Goal: Task Accomplishment & Management: Use online tool/utility

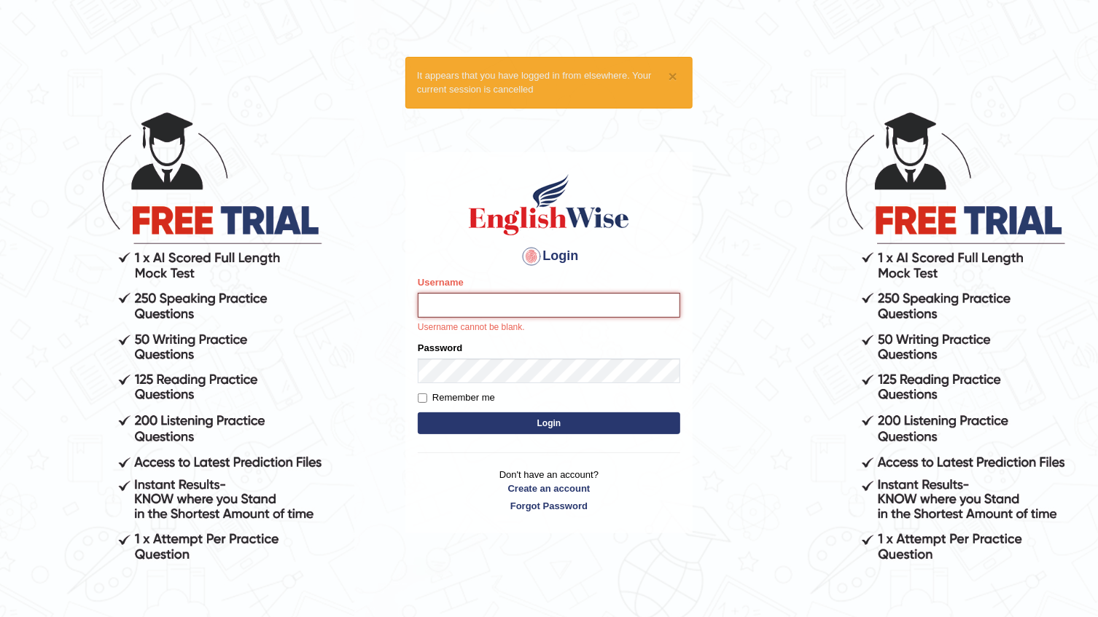
click at [463, 313] on input "Username" at bounding box center [549, 305] width 262 height 25
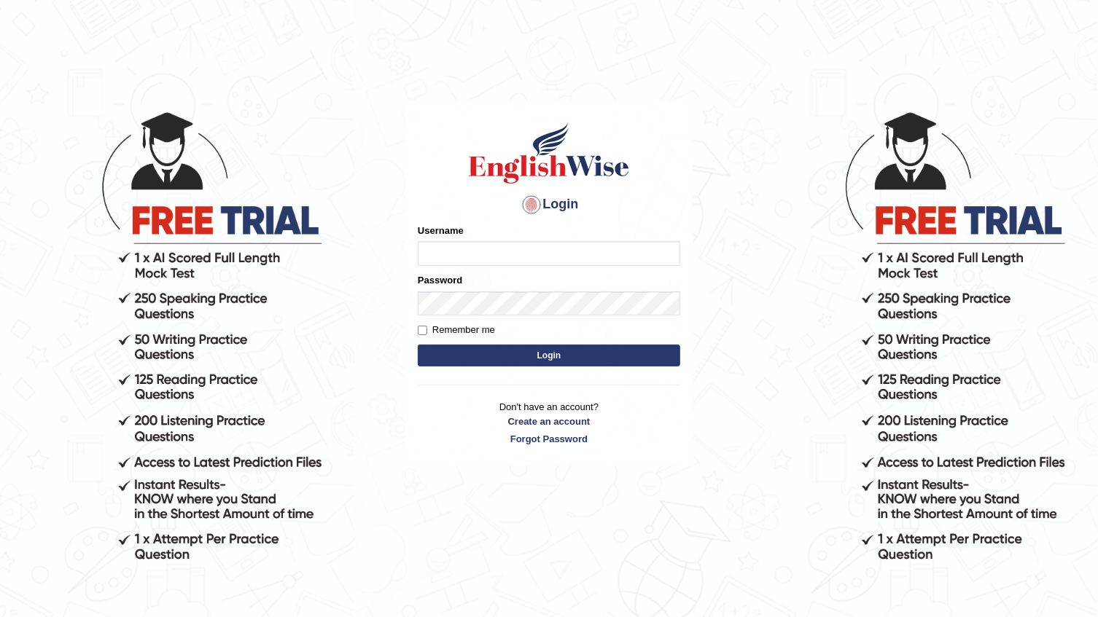
drag, startPoint x: 0, startPoint y: 0, endPoint x: 450, endPoint y: 257, distance: 518.7
click at [450, 257] on input "Username" at bounding box center [549, 253] width 262 height 25
click at [513, 254] on input "Username" at bounding box center [549, 253] width 262 height 25
type input "0481871912"
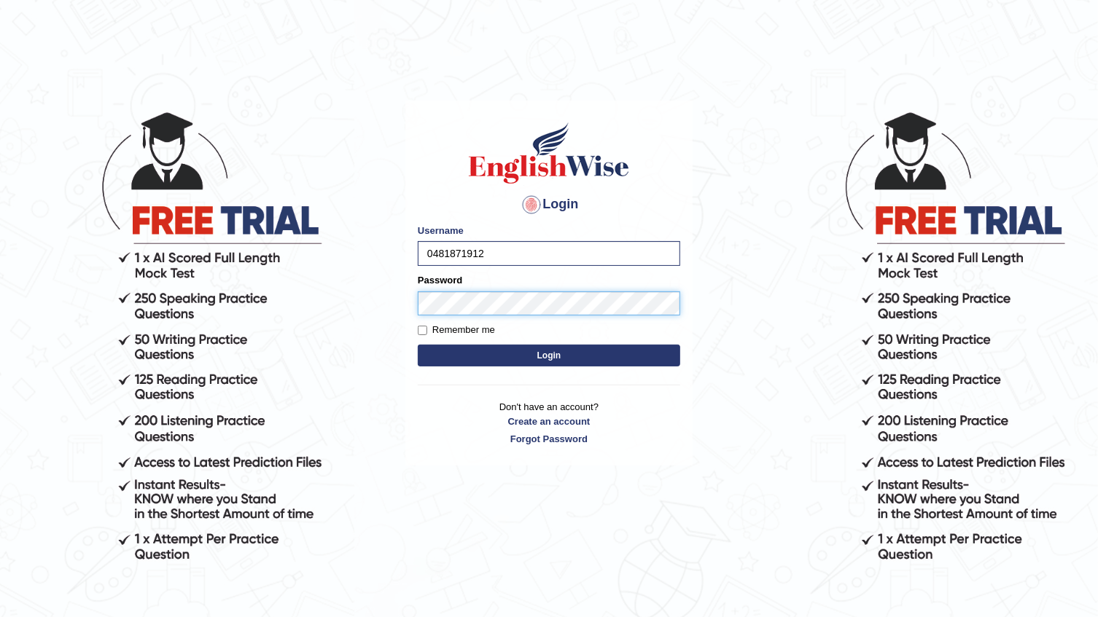
click at [418, 345] on button "Login" at bounding box center [549, 356] width 262 height 22
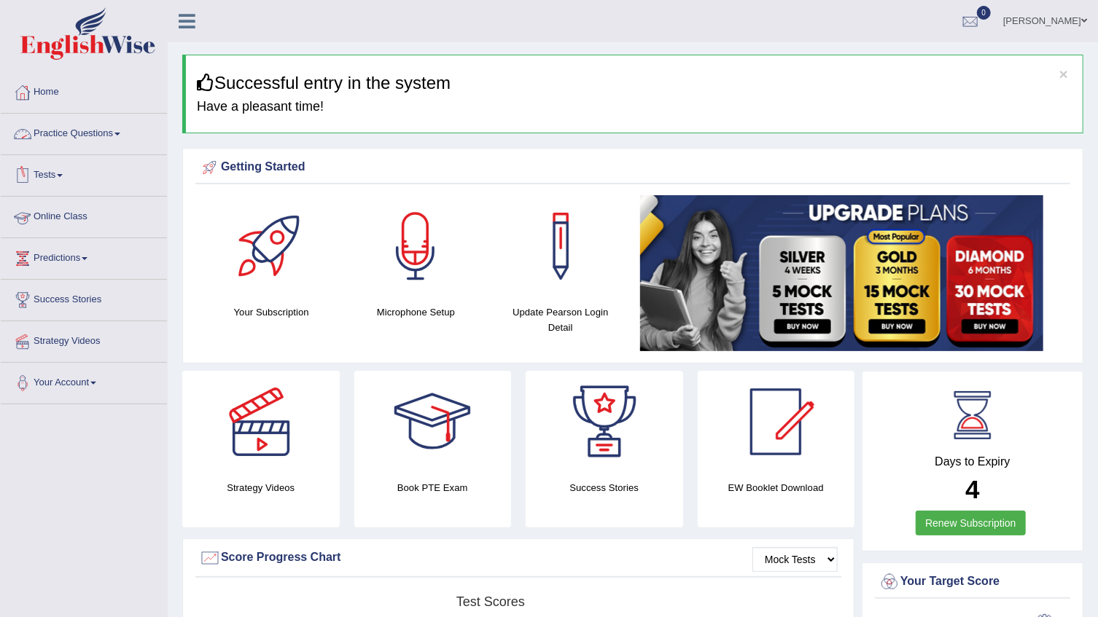
click at [68, 173] on link "Tests" at bounding box center [84, 173] width 166 height 36
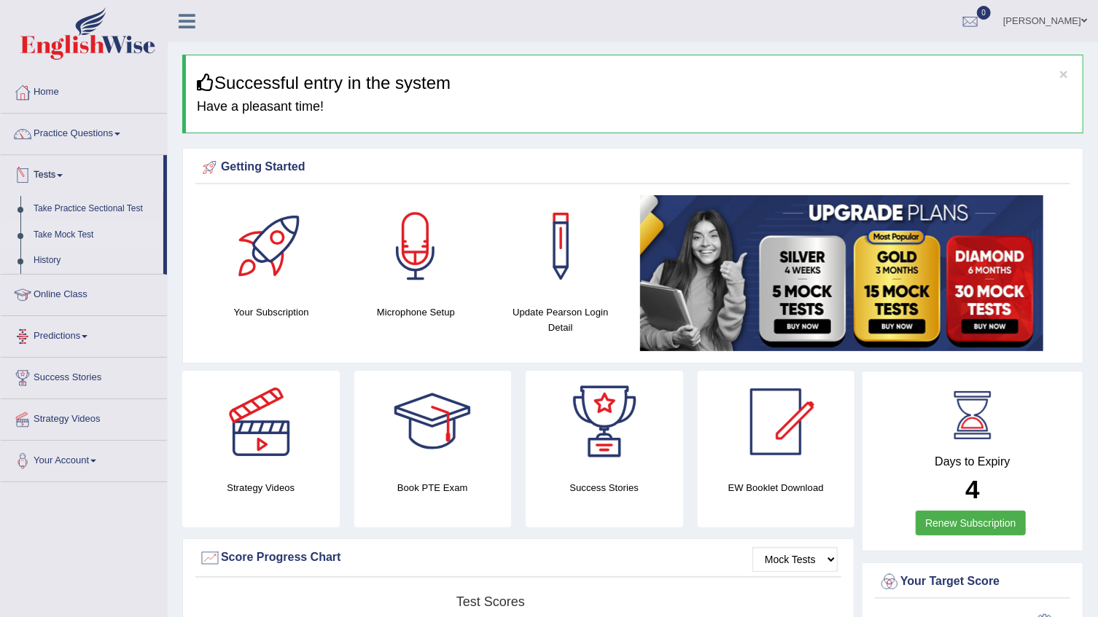
click at [81, 239] on link "Take Mock Test" at bounding box center [95, 235] width 136 height 26
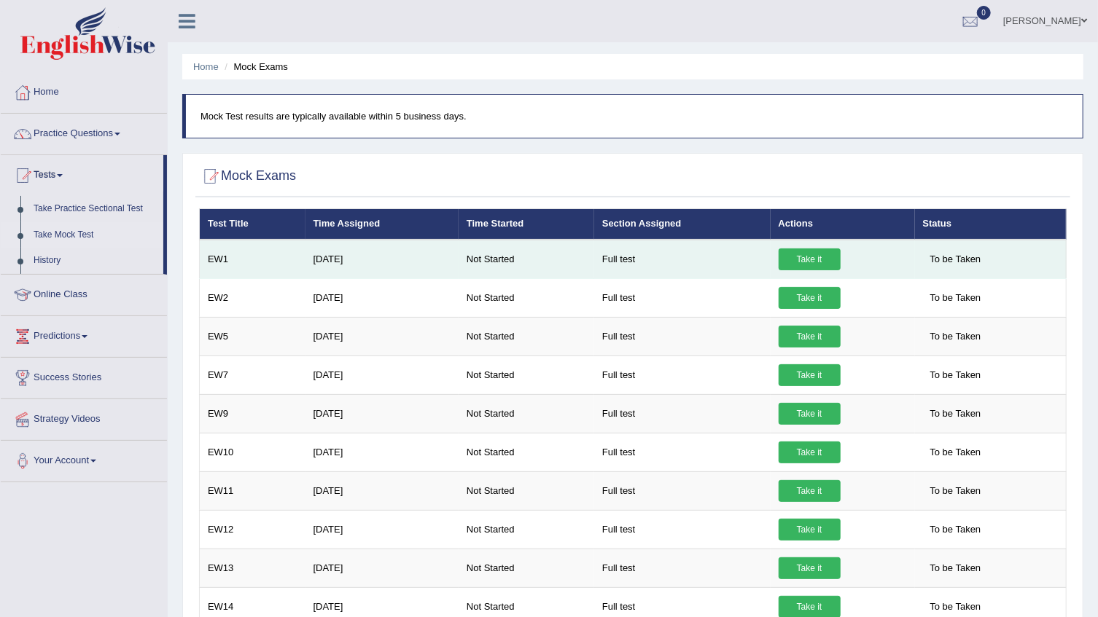
click at [605, 262] on td "Full test" at bounding box center [682, 259] width 176 height 39
click at [816, 261] on link "Take it" at bounding box center [809, 260] width 62 height 22
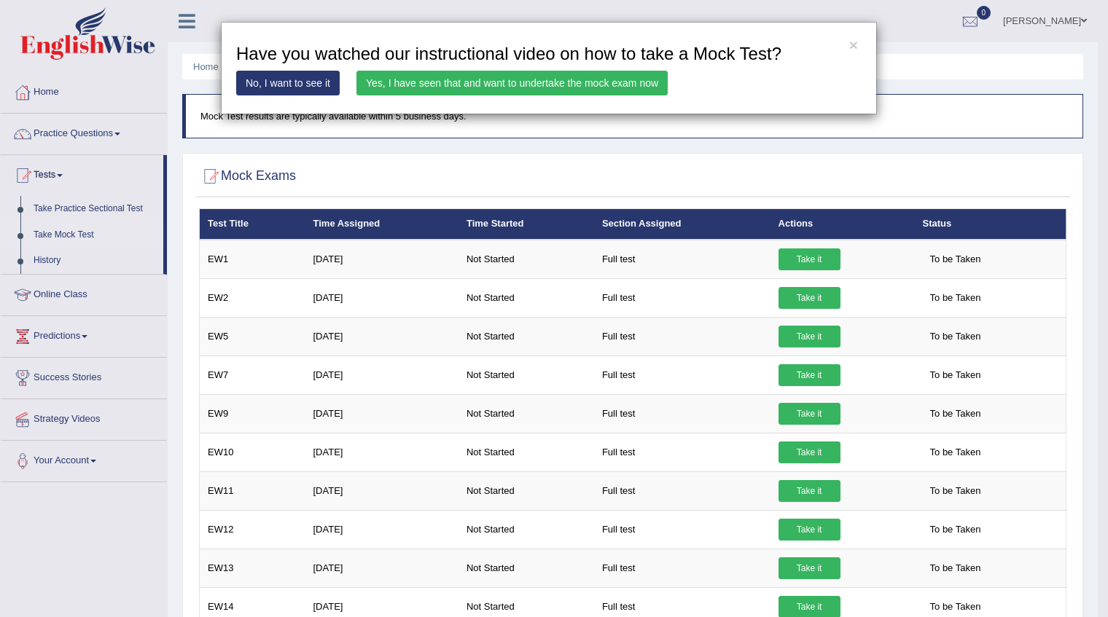
click at [815, 261] on div "× Have you watched our instructional video on how to take a Mock Test? No, I wa…" at bounding box center [554, 308] width 1108 height 617
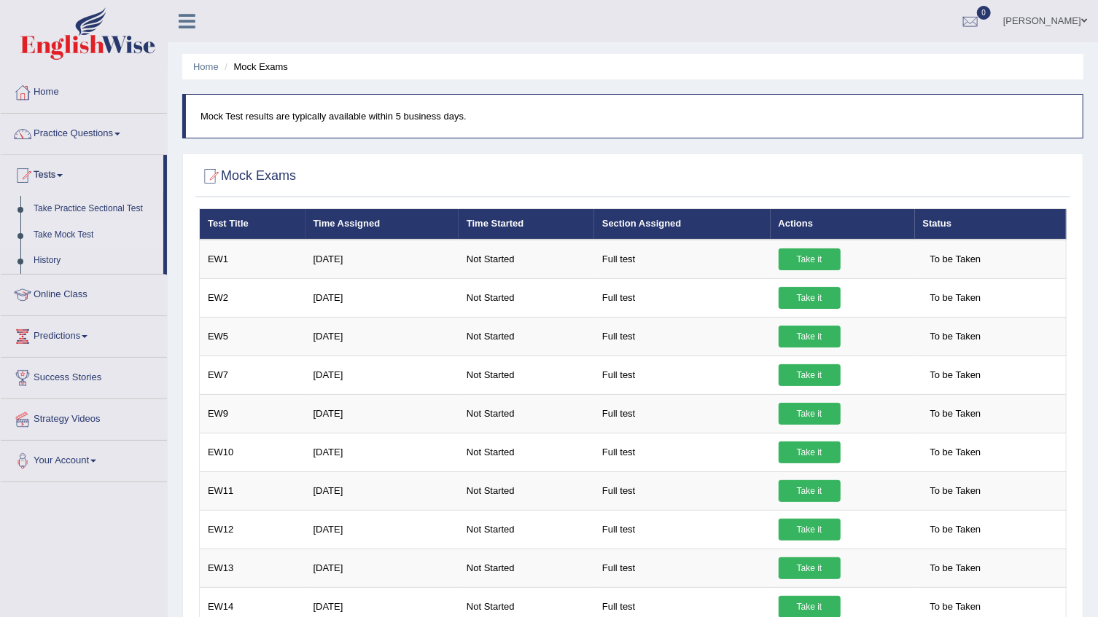
click at [815, 261] on link "Take it" at bounding box center [809, 260] width 62 height 22
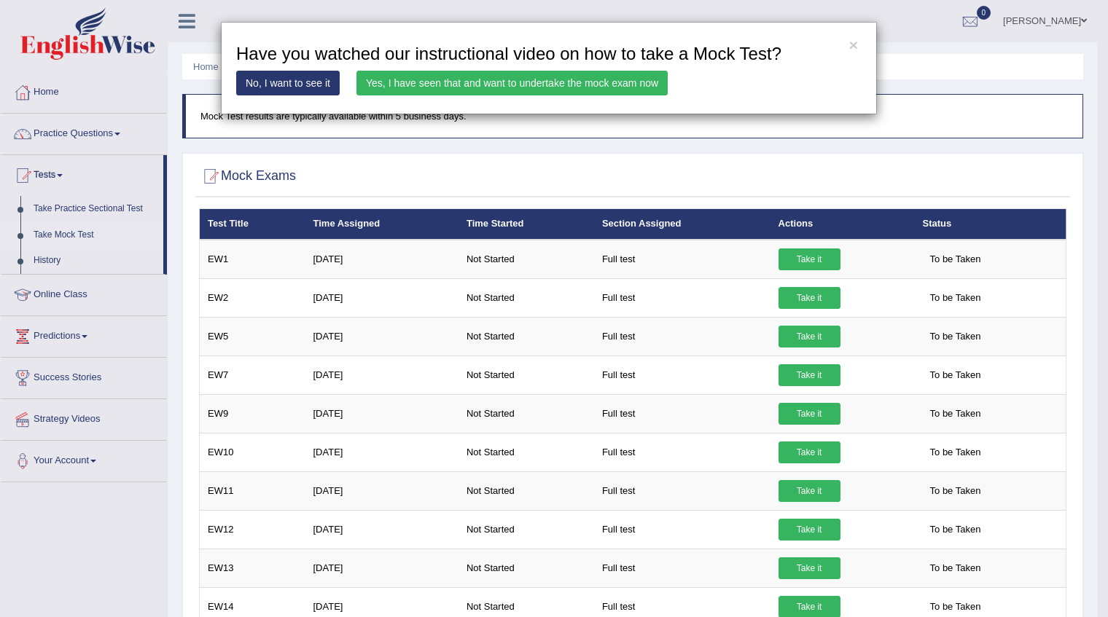
click at [422, 85] on link "Yes, I have seen that and want to undertake the mock exam now" at bounding box center [511, 83] width 311 height 25
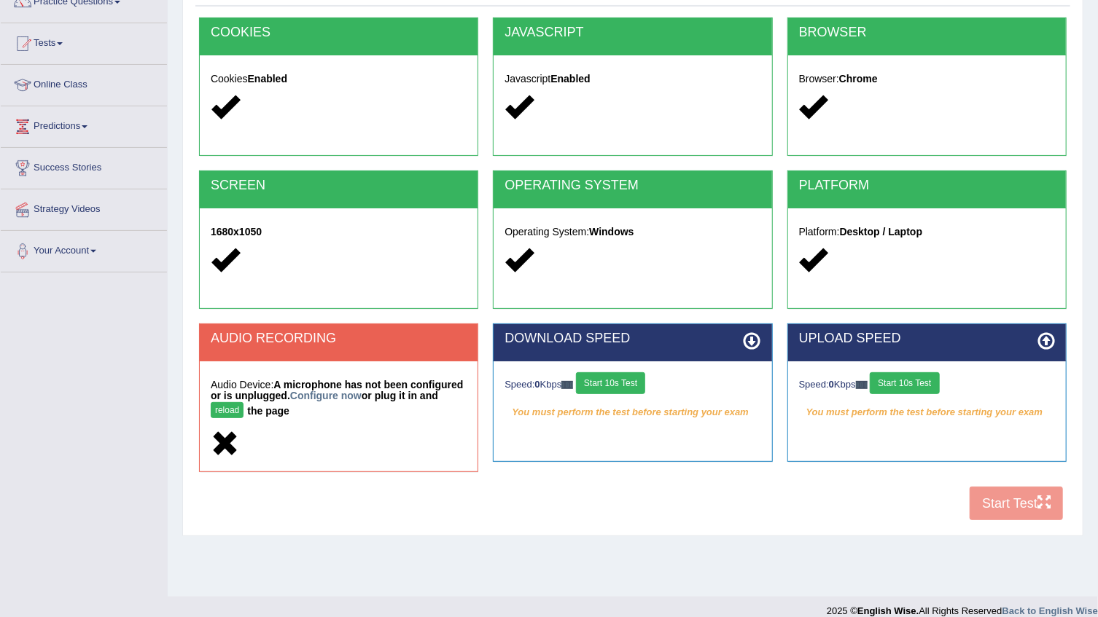
scroll to position [147, 0]
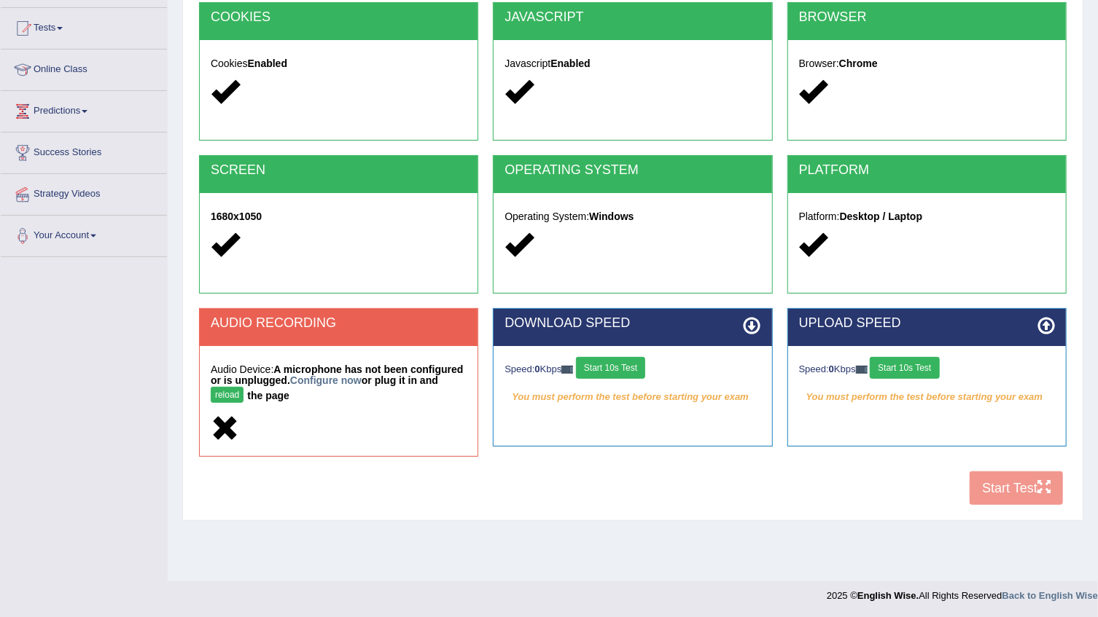
click at [614, 363] on button "Start 10s Test" at bounding box center [610, 368] width 69 height 22
click at [243, 387] on button "reload" at bounding box center [227, 395] width 33 height 16
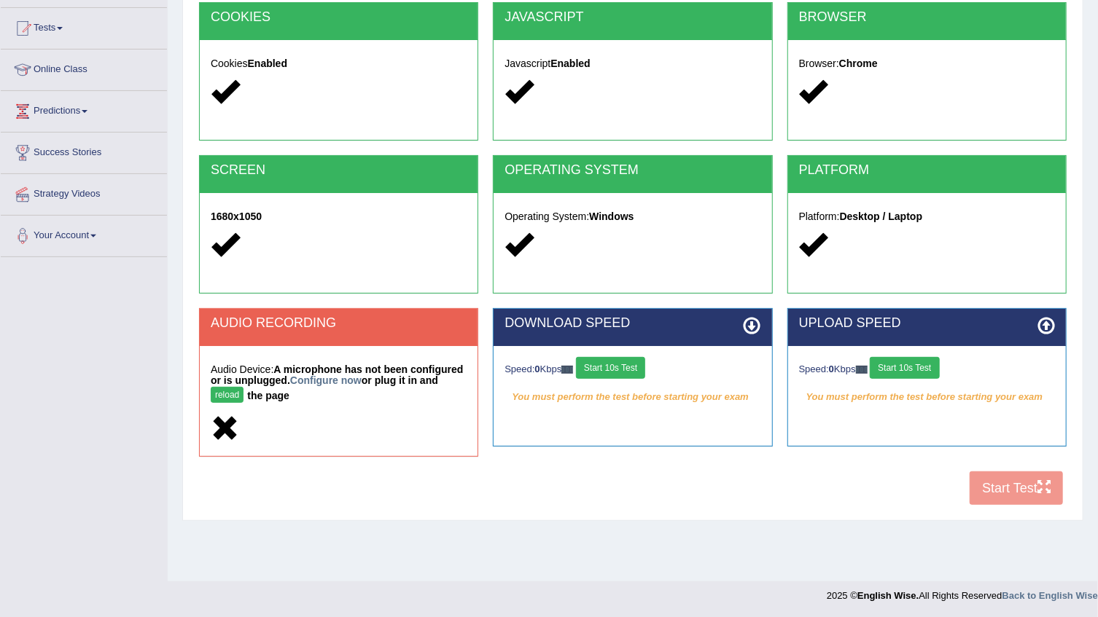
scroll to position [147, 0]
click at [902, 363] on button "Start 10s Test" at bounding box center [904, 368] width 69 height 22
click at [1010, 494] on div "COOKIES Cookies Enabled JAVASCRIPT Javascript Enabled BROWSER Browser: Chrome S…" at bounding box center [632, 257] width 875 height 511
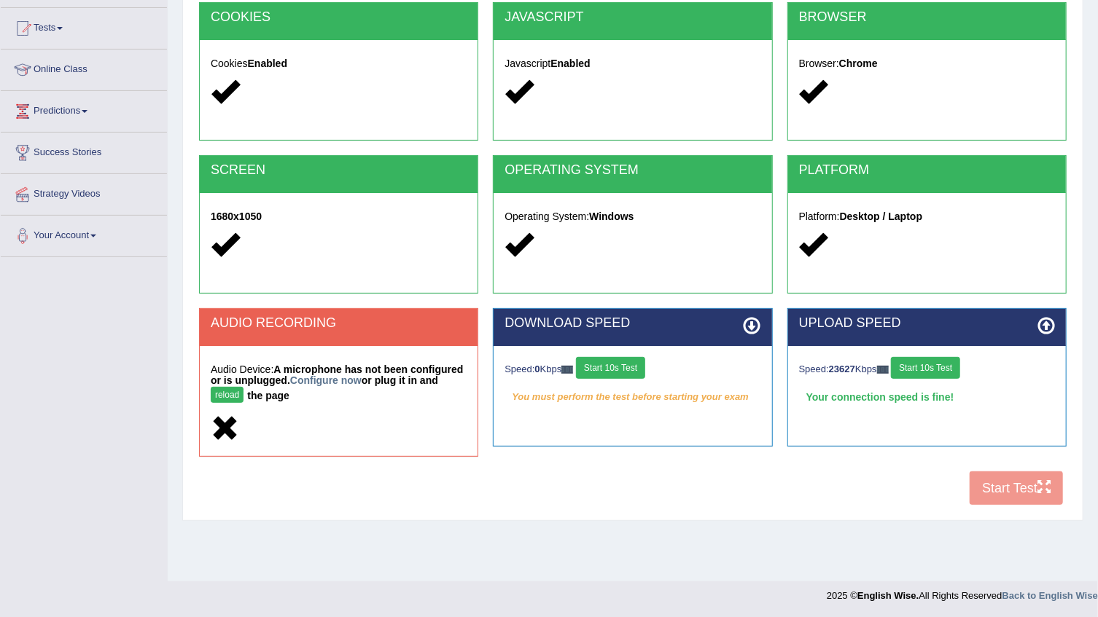
drag, startPoint x: 1010, startPoint y: 494, endPoint x: 1026, endPoint y: 485, distance: 18.3
click at [1026, 485] on div "COOKIES Cookies Enabled JAVASCRIPT Javascript Enabled BROWSER Browser: Chrome S…" at bounding box center [632, 257] width 875 height 511
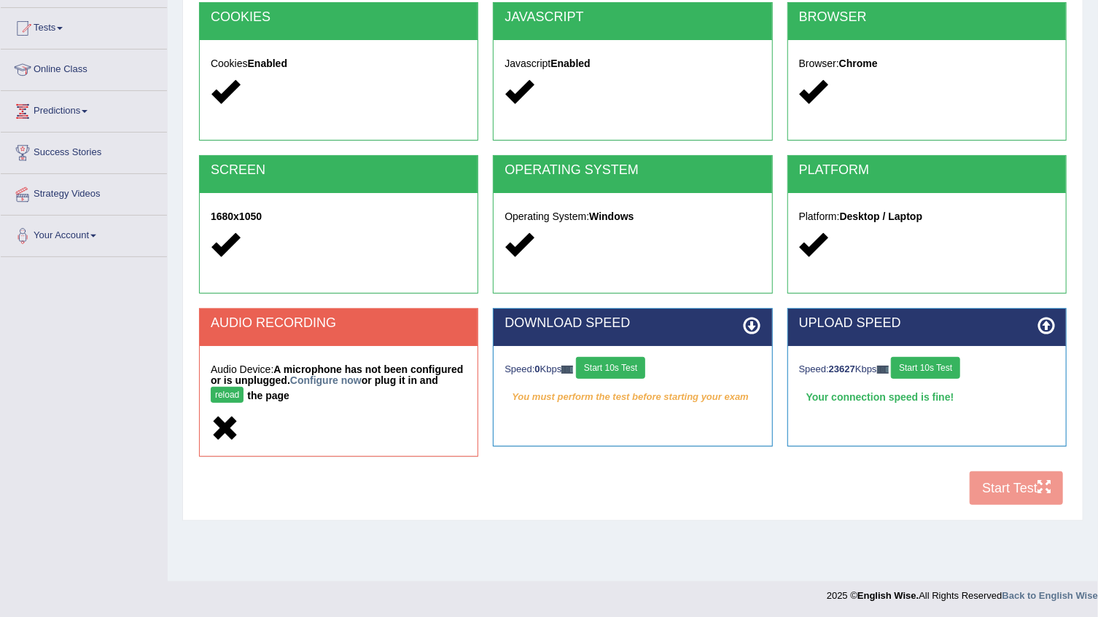
drag, startPoint x: 898, startPoint y: 555, endPoint x: 815, endPoint y: 646, distance: 122.8
drag, startPoint x: 815, startPoint y: 646, endPoint x: 532, endPoint y: 514, distance: 312.1
click at [536, 517] on div "System Requirements Test COOKIES Cookies Enabled JAVASCRIPT Javascript Enabled …" at bounding box center [632, 234] width 901 height 574
click at [243, 387] on button "reload" at bounding box center [227, 395] width 33 height 16
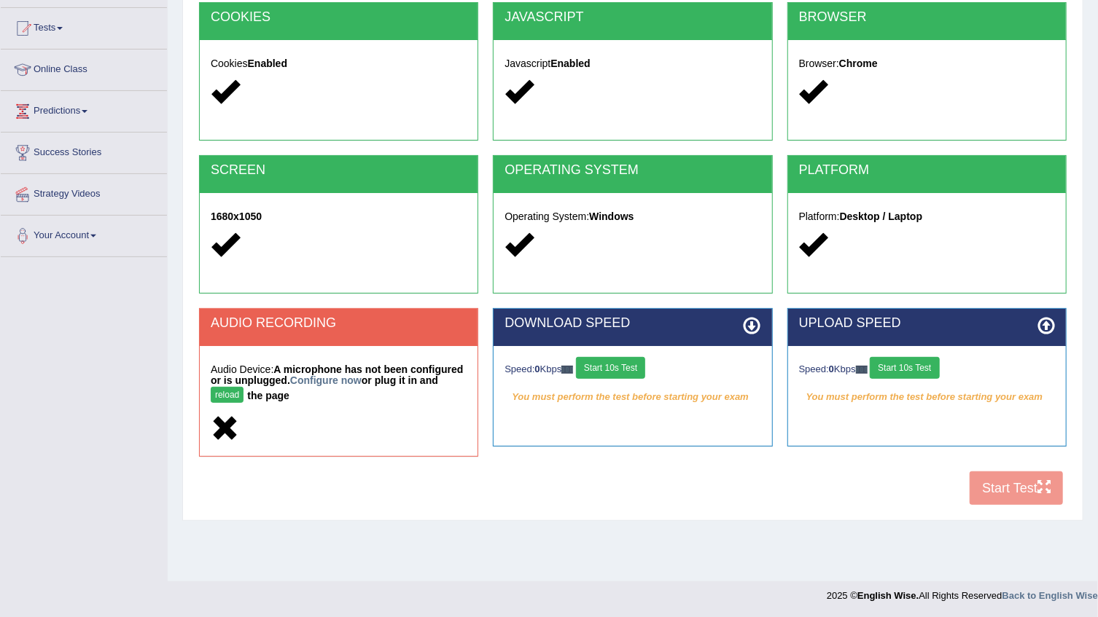
click at [243, 387] on button "reload" at bounding box center [227, 395] width 33 height 16
click at [291, 384] on link "Configure now" at bounding box center [325, 381] width 71 height 12
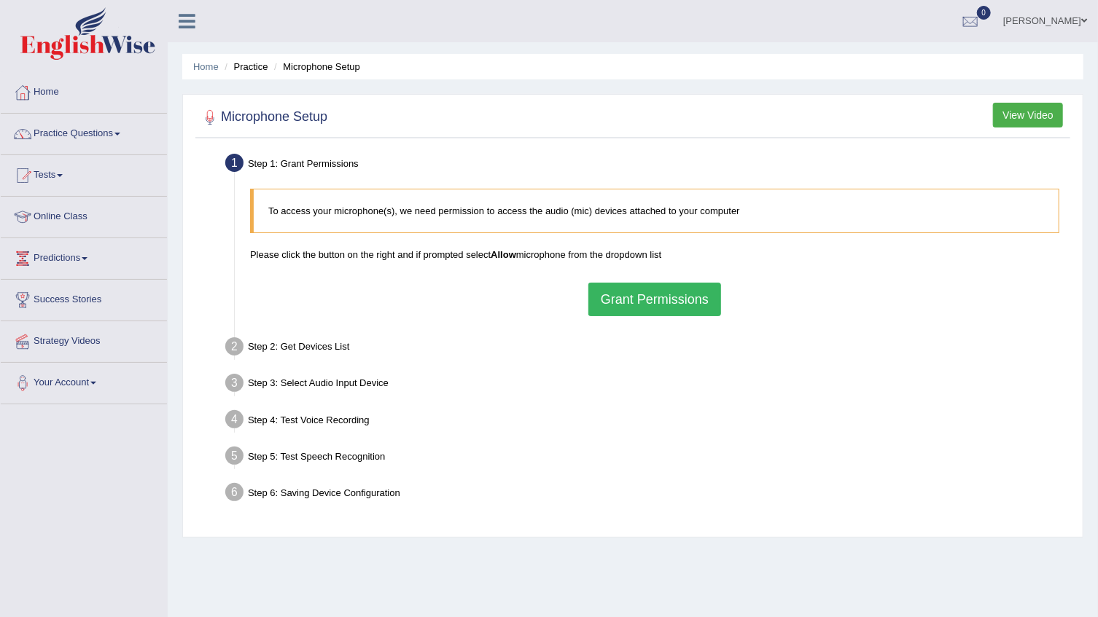
click at [608, 306] on button "Grant Permissions" at bounding box center [654, 300] width 133 height 34
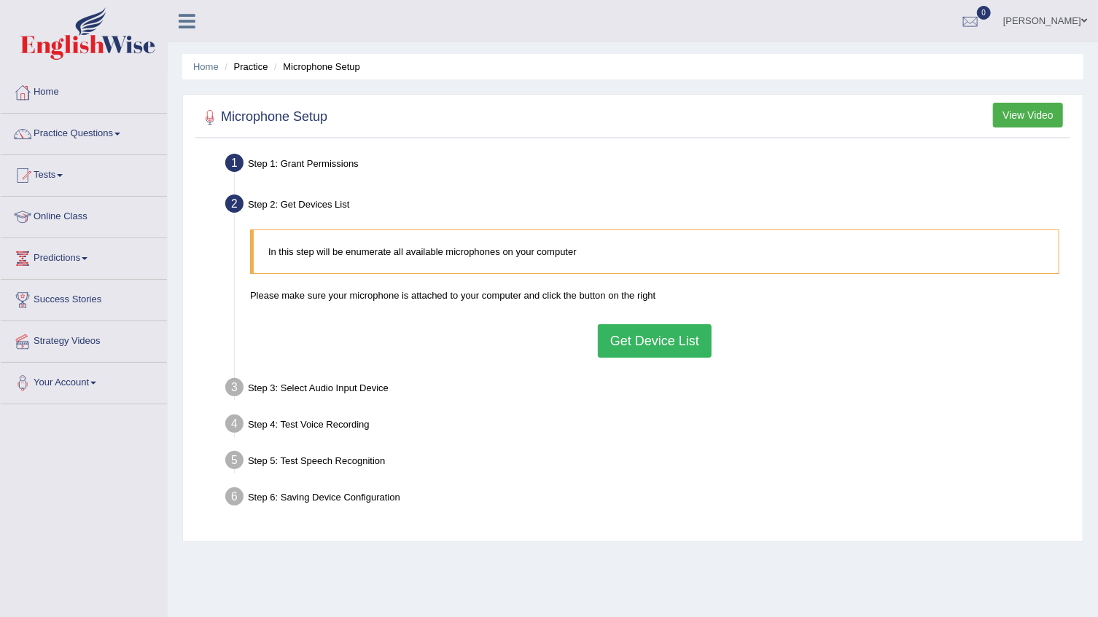
click at [622, 344] on button "Get Device List" at bounding box center [655, 341] width 114 height 34
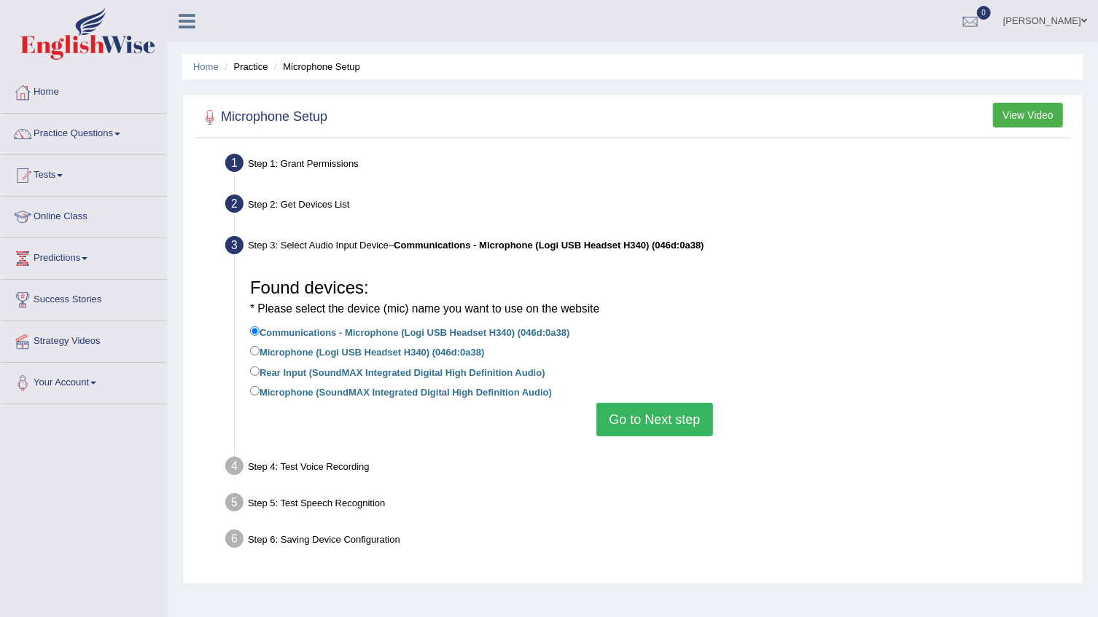
click at [616, 424] on button "Go to Next step" at bounding box center [654, 420] width 116 height 34
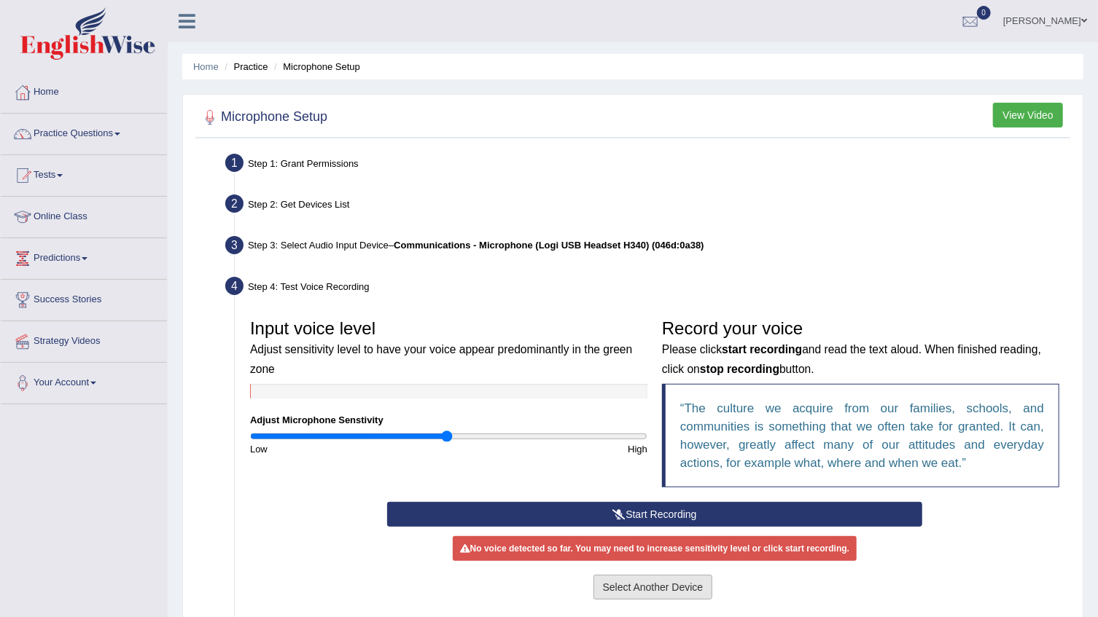
click at [626, 584] on button "Select Another Device" at bounding box center [653, 587] width 120 height 25
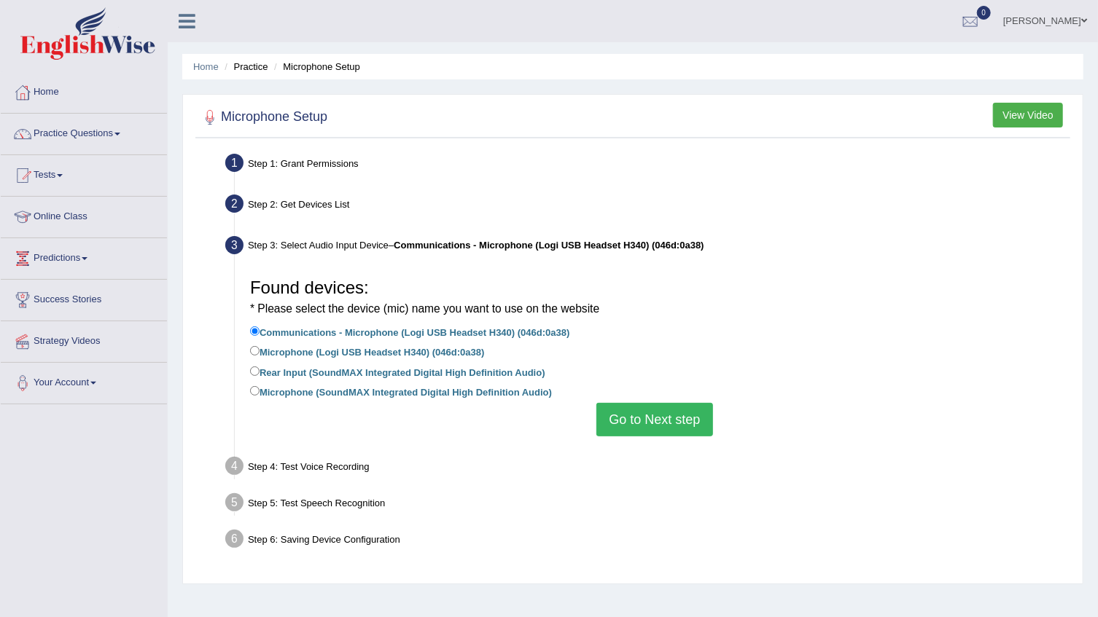
click at [646, 434] on button "Go to Next step" at bounding box center [654, 420] width 116 height 34
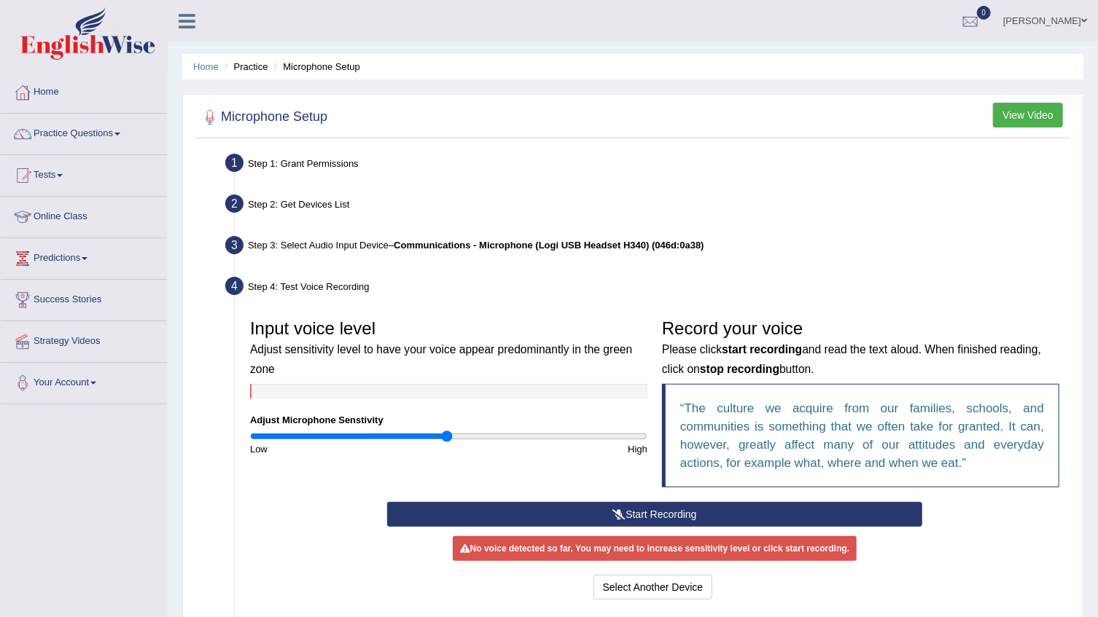
click at [595, 442] on div "High" at bounding box center [552, 449] width 206 height 14
click at [612, 512] on icon at bounding box center [618, 514] width 13 height 10
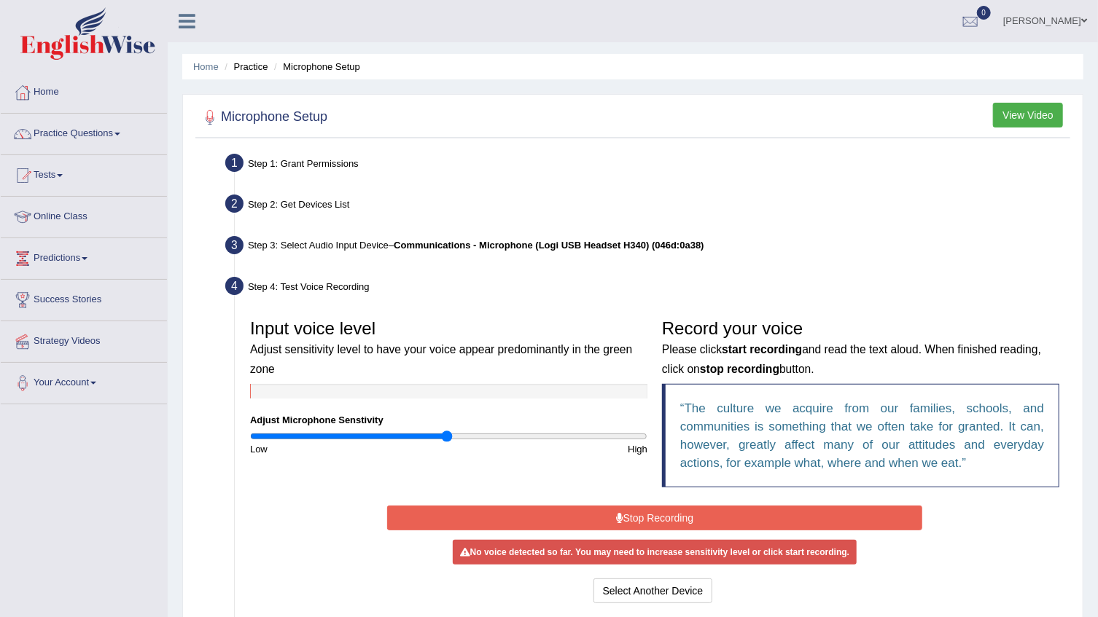
click at [607, 524] on button "Stop Recording" at bounding box center [654, 518] width 534 height 25
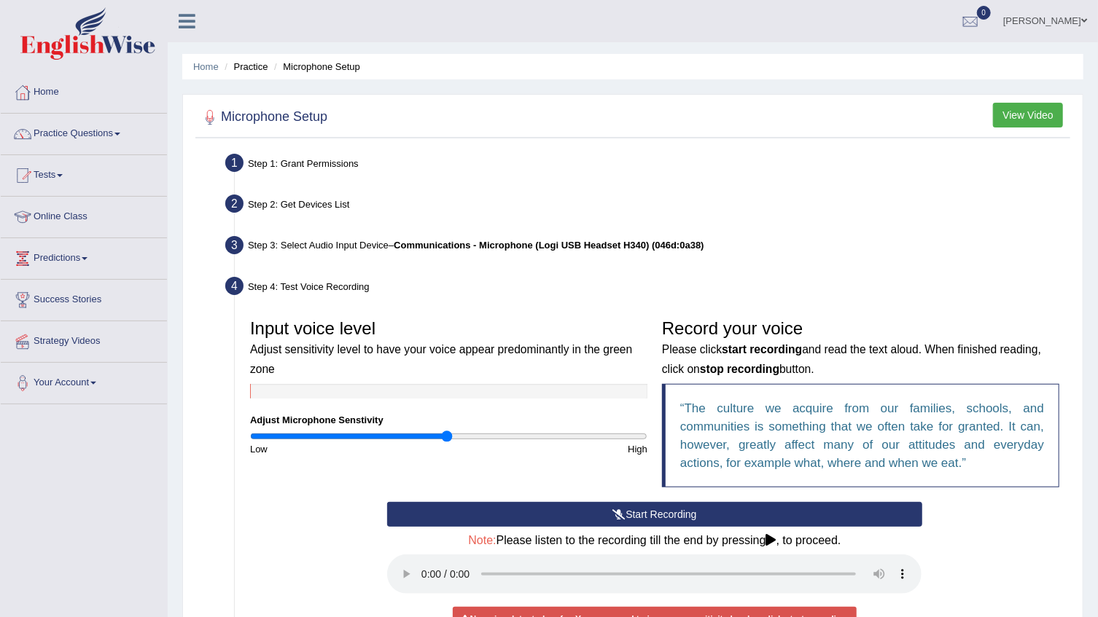
click at [610, 512] on button "Start Recording" at bounding box center [654, 514] width 534 height 25
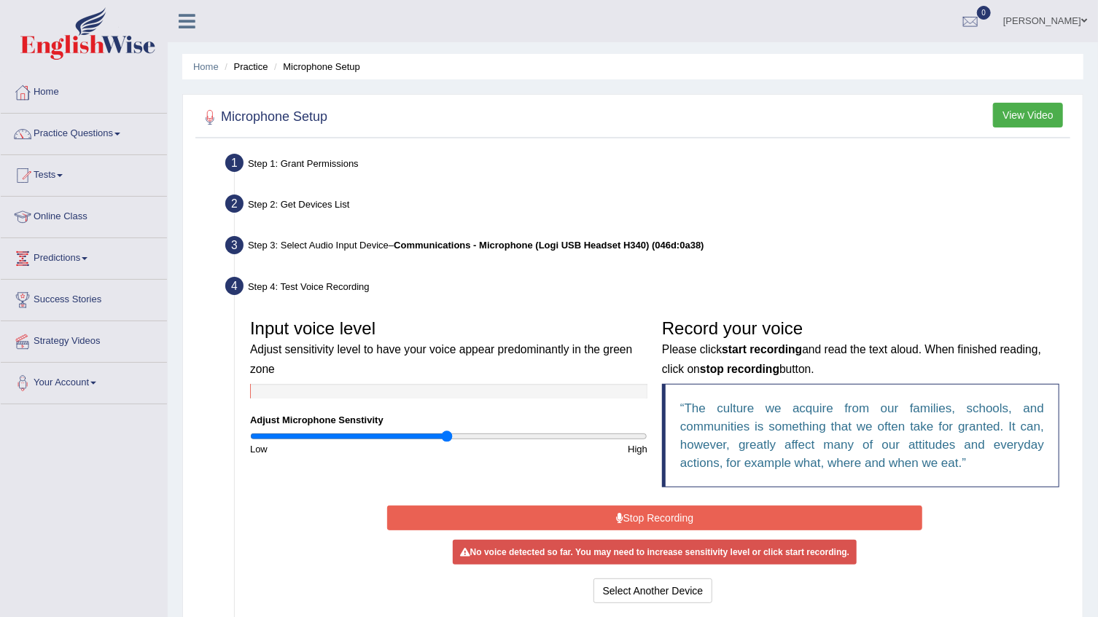
click at [610, 512] on button "Stop Recording" at bounding box center [654, 518] width 534 height 25
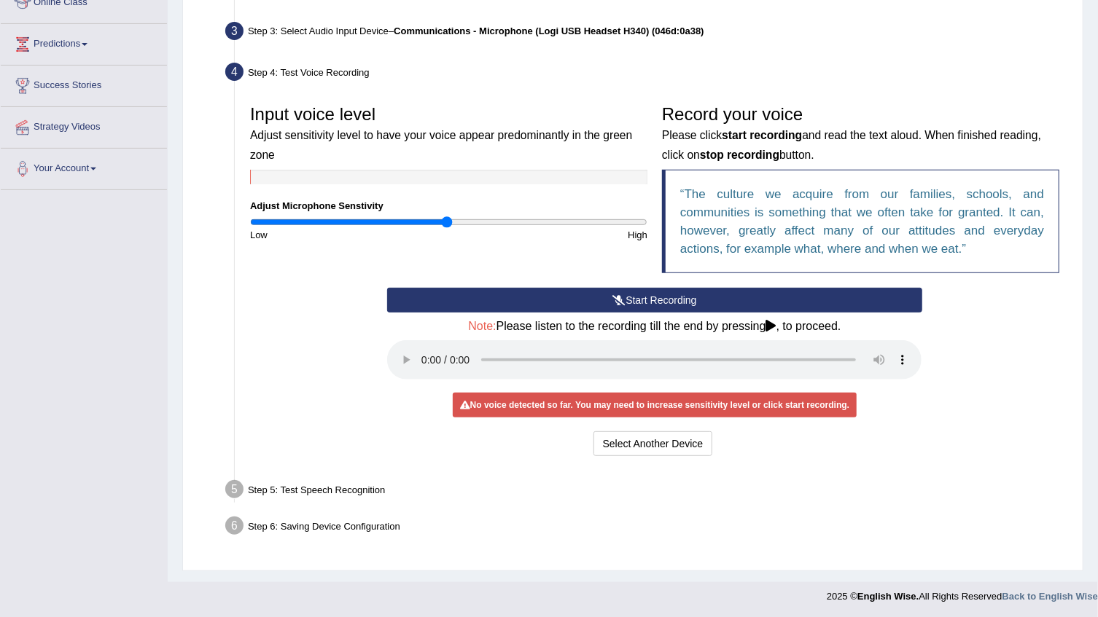
scroll to position [215, 0]
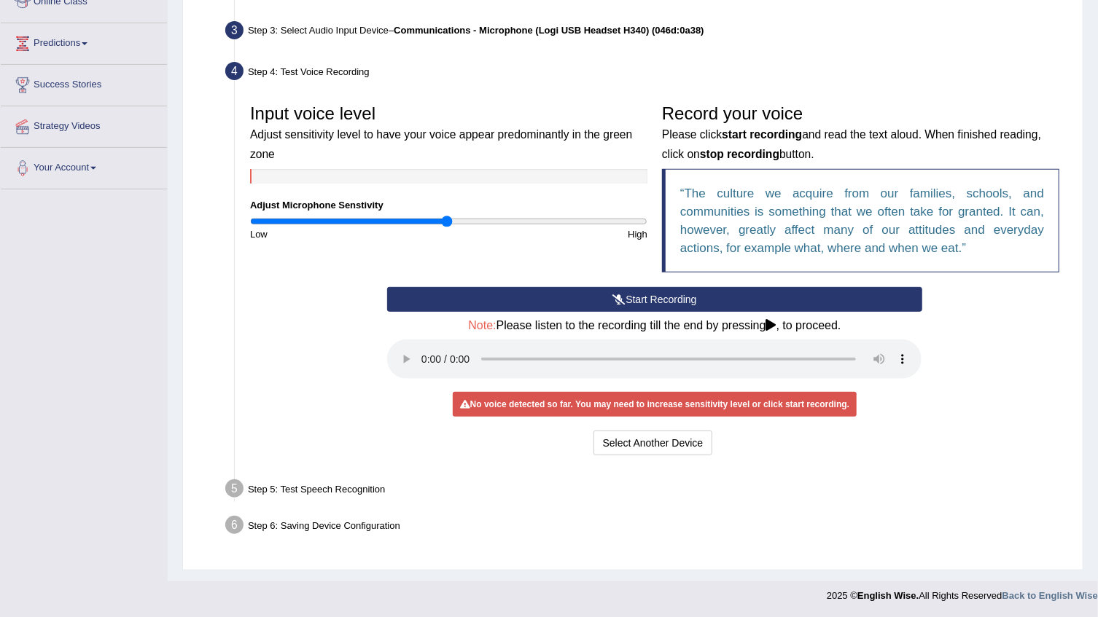
click at [602, 406] on div "No voice detected so far. You may need to increase sensitivity level or click s…" at bounding box center [655, 404] width 404 height 25
click at [620, 444] on button "Select Another Device" at bounding box center [653, 443] width 120 height 25
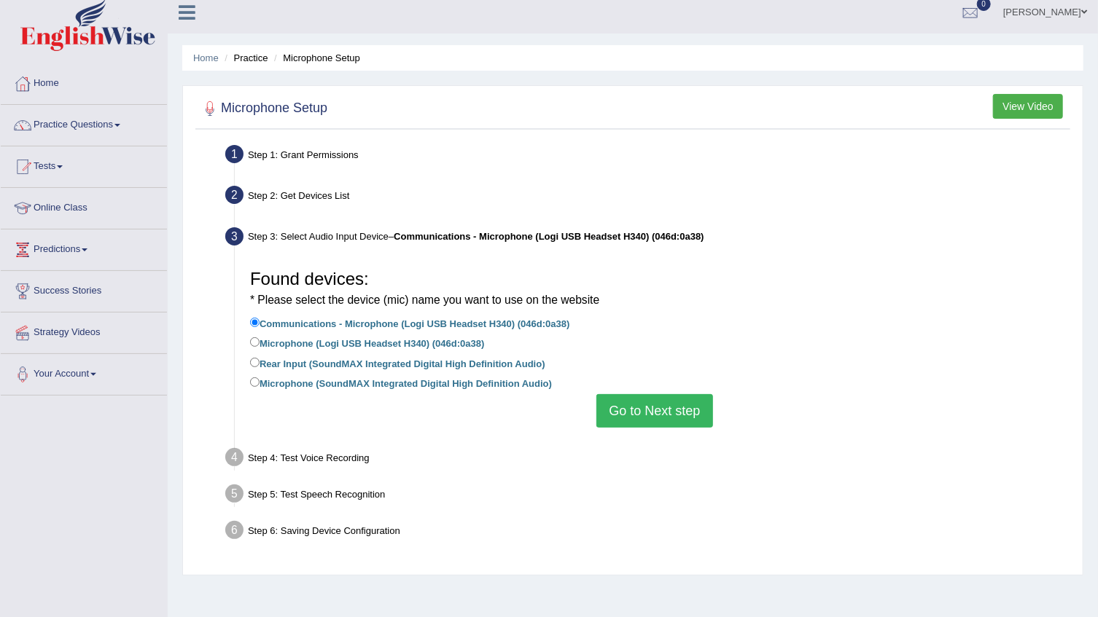
scroll to position [0, 0]
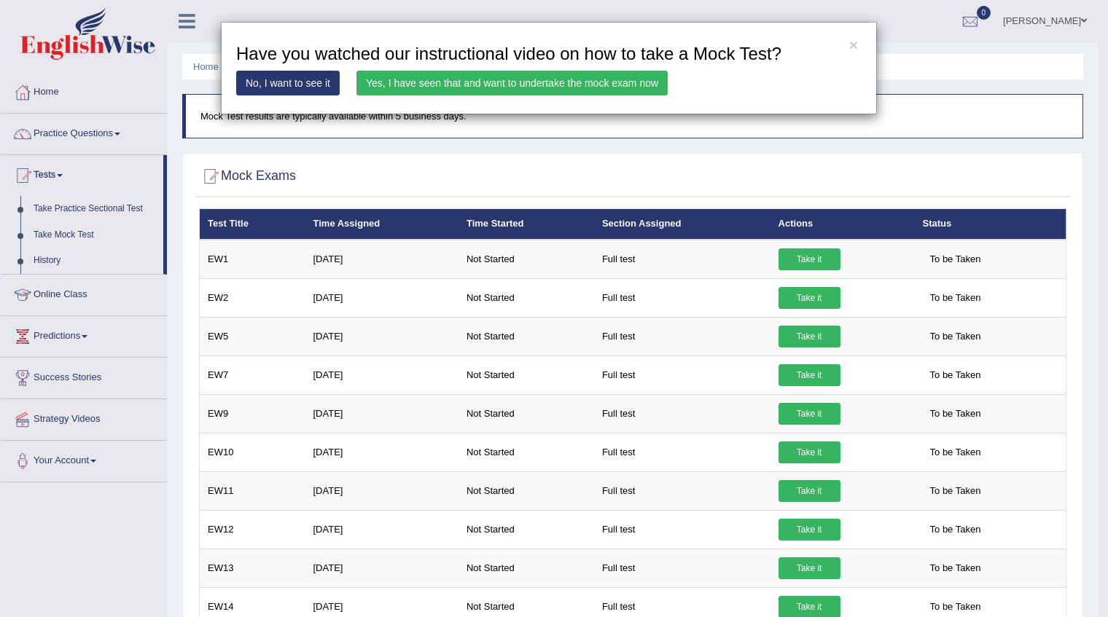
click at [547, 81] on link "Yes, I have seen that and want to undertake the mock exam now" at bounding box center [511, 83] width 311 height 25
click at [318, 76] on link "No, I want to see it" at bounding box center [287, 83] width 103 height 25
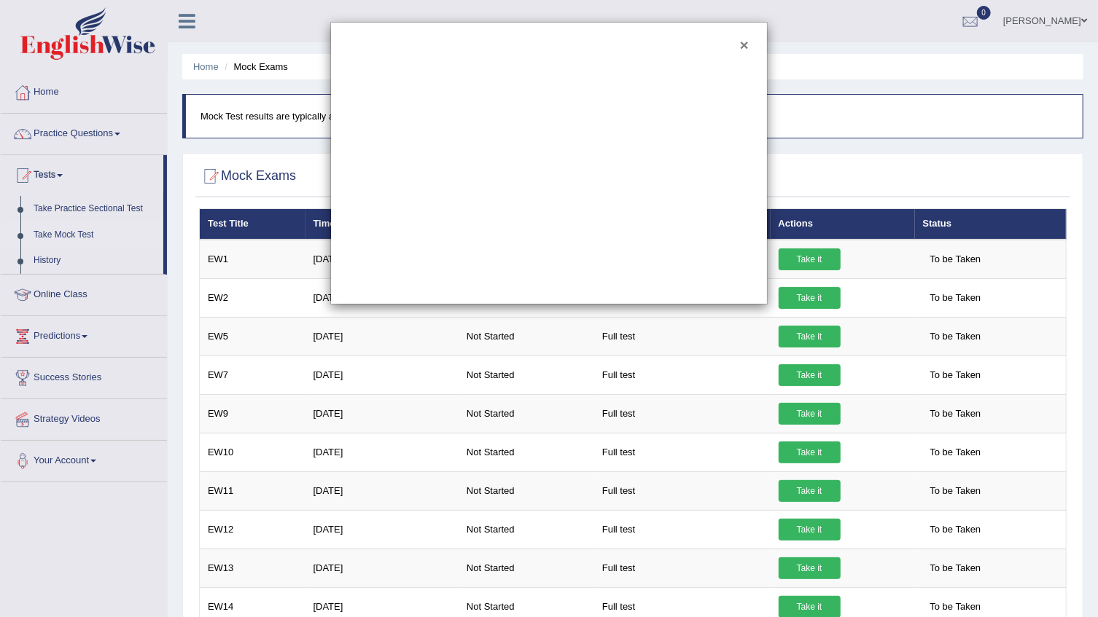
click at [744, 39] on button "×" at bounding box center [744, 44] width 9 height 15
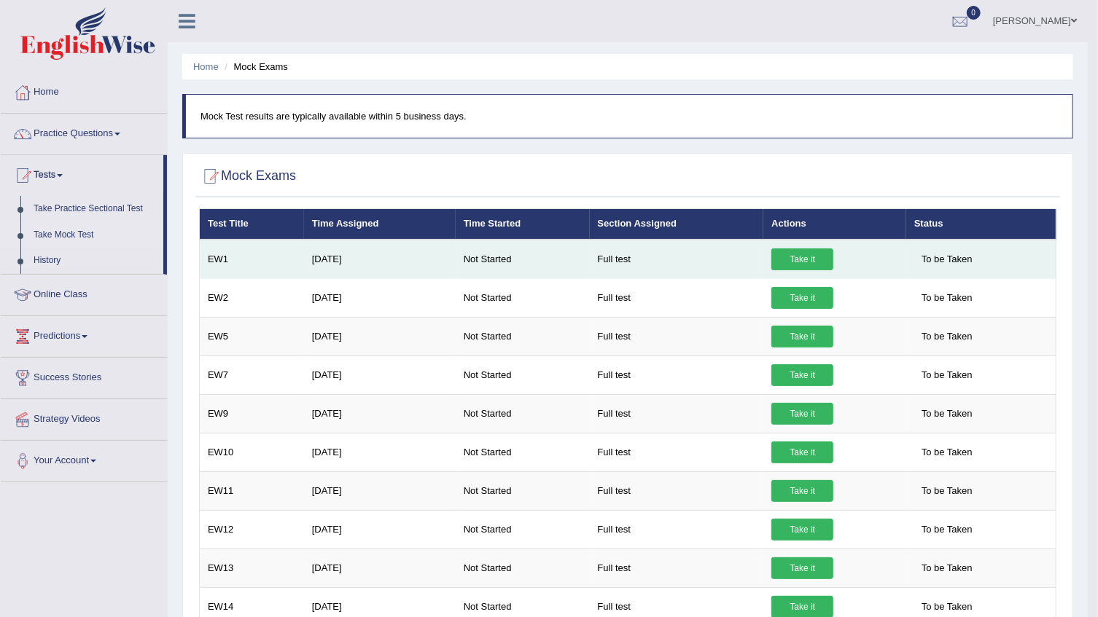
click at [789, 260] on link "Take it" at bounding box center [802, 260] width 62 height 22
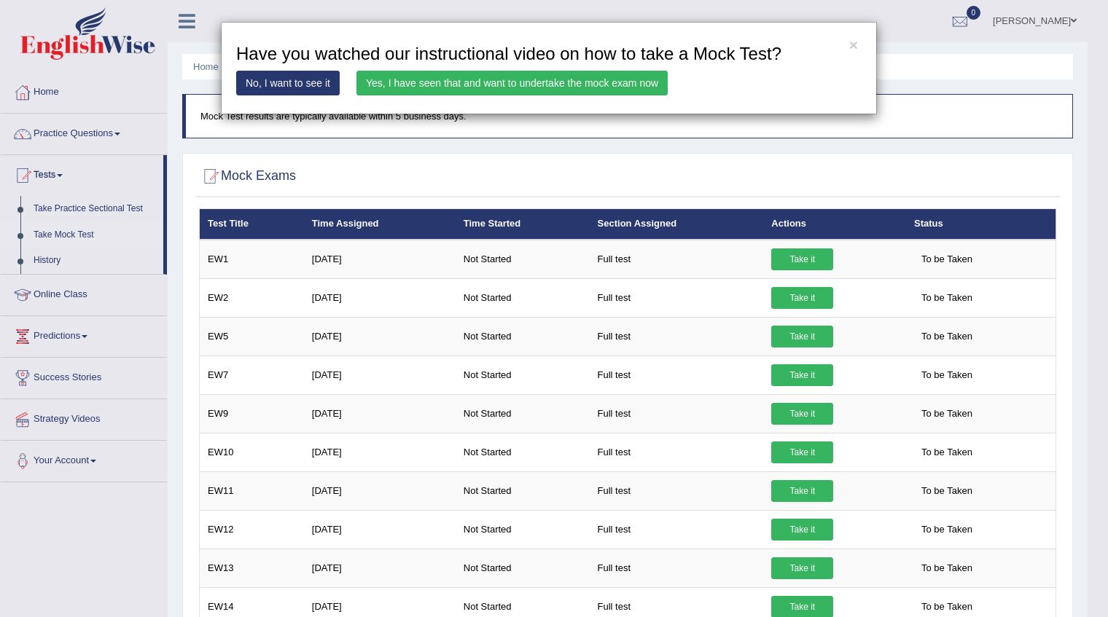
click at [296, 85] on link "No, I want to see it" at bounding box center [287, 83] width 103 height 25
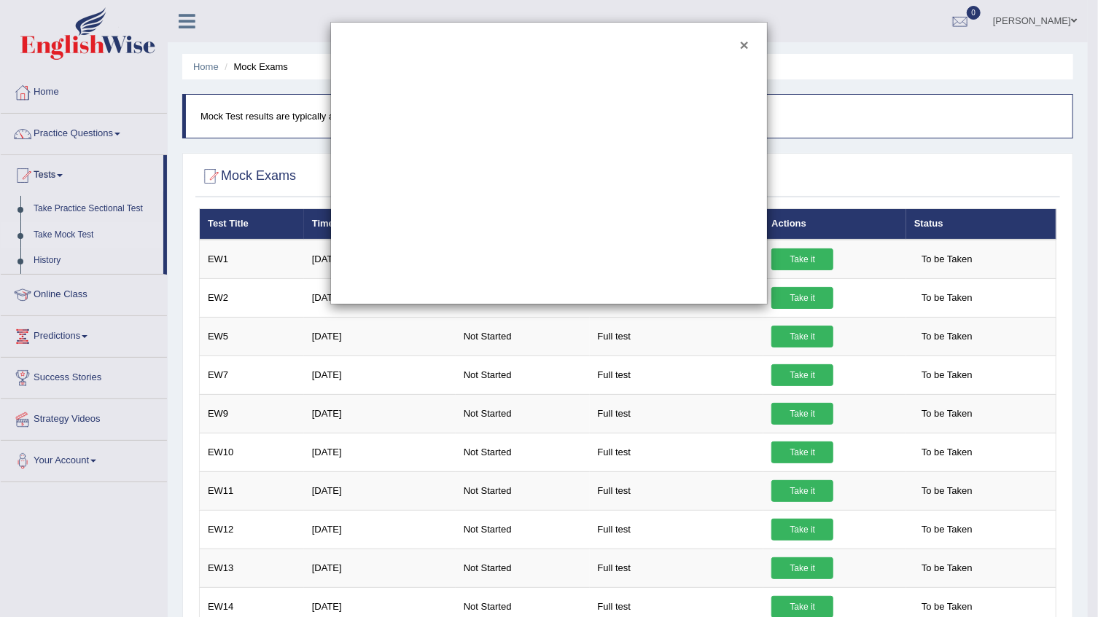
click at [746, 37] on button "×" at bounding box center [744, 44] width 9 height 15
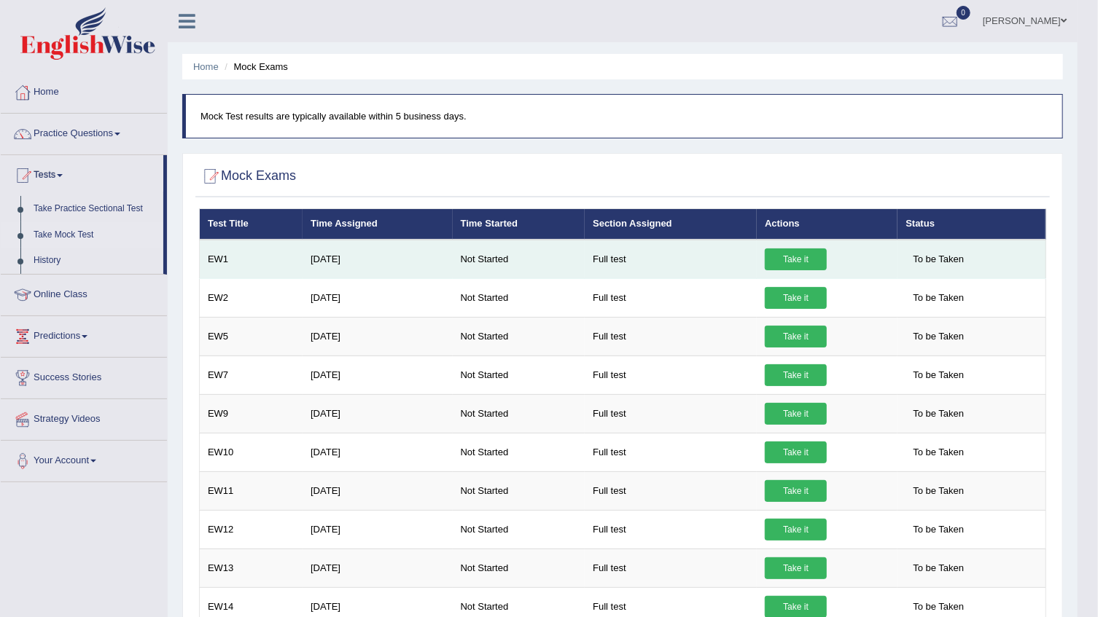
click at [791, 254] on link "Take it" at bounding box center [796, 260] width 62 height 22
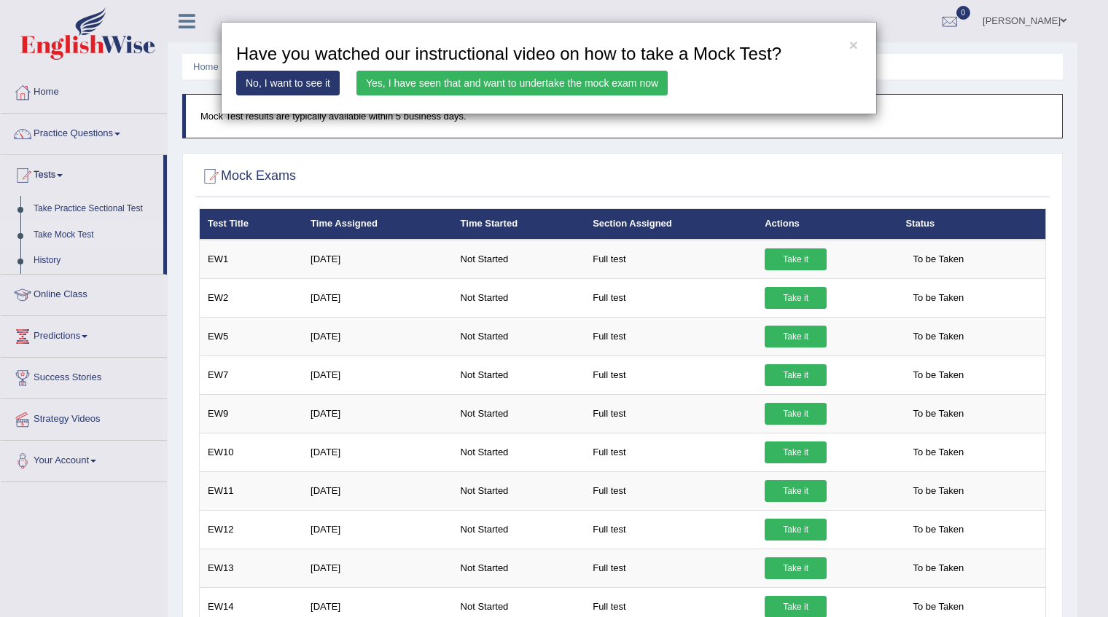
click at [624, 84] on link "Yes, I have seen that and want to undertake the mock exam now" at bounding box center [511, 83] width 311 height 25
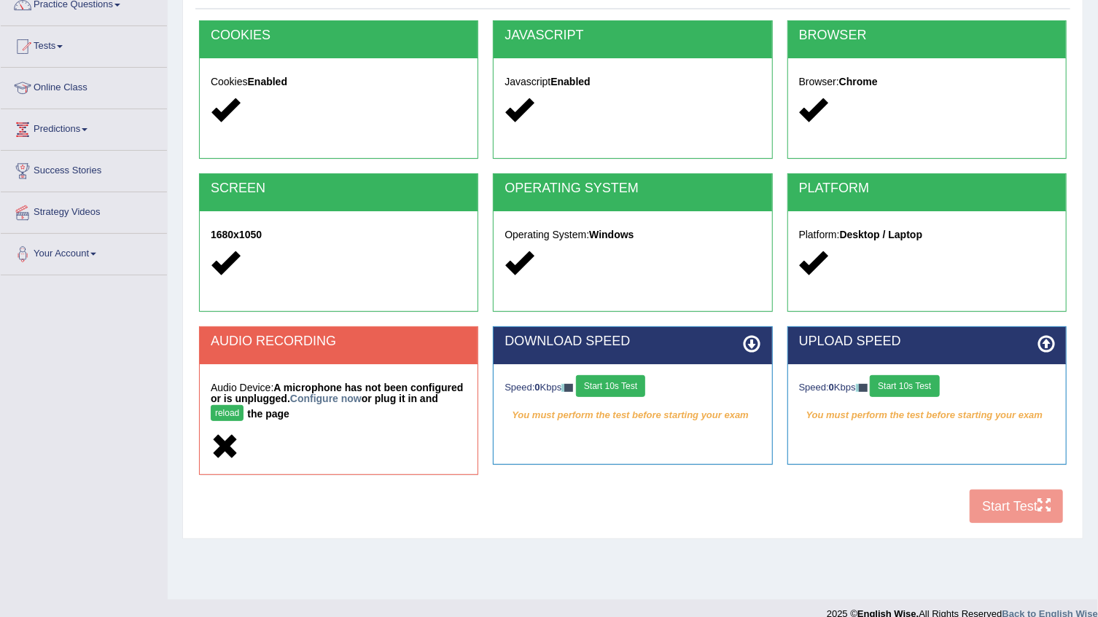
scroll to position [147, 0]
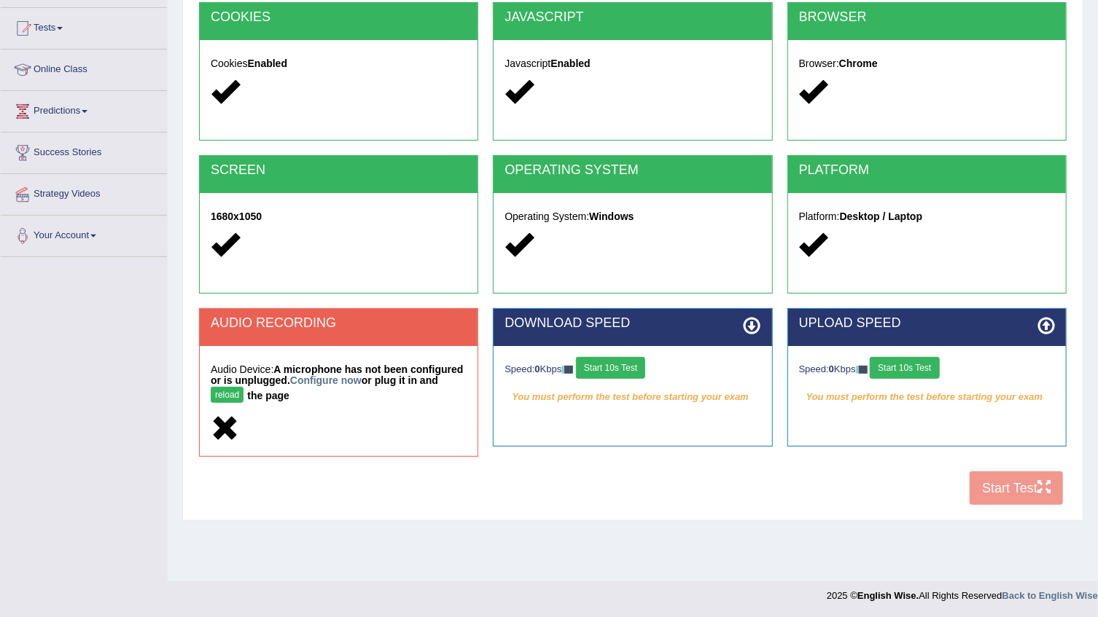
click at [243, 387] on button "reload" at bounding box center [227, 395] width 33 height 16
click at [999, 487] on div "COOKIES Cookies Enabled JAVASCRIPT Javascript Enabled BROWSER Browser: Chrome S…" at bounding box center [632, 257] width 875 height 511
click at [243, 387] on button "reload" at bounding box center [227, 395] width 33 height 16
